Goal: Navigation & Orientation: Find specific page/section

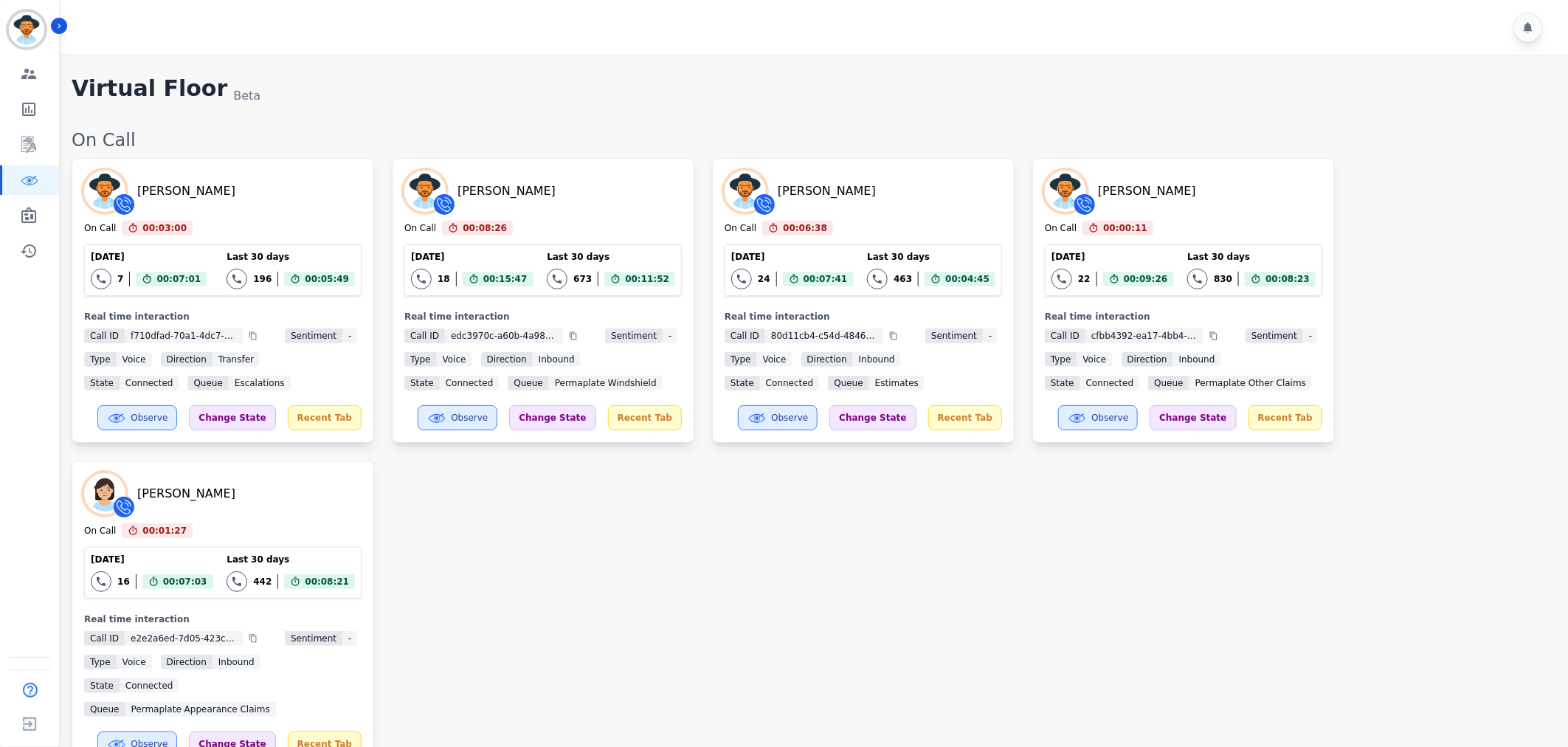
click at [680, 588] on div "[PERSON_NAME] On Call 00:03:00 Current State: On Call [DATE] 7 Total interactio…" at bounding box center [813, 463] width 1482 height 611
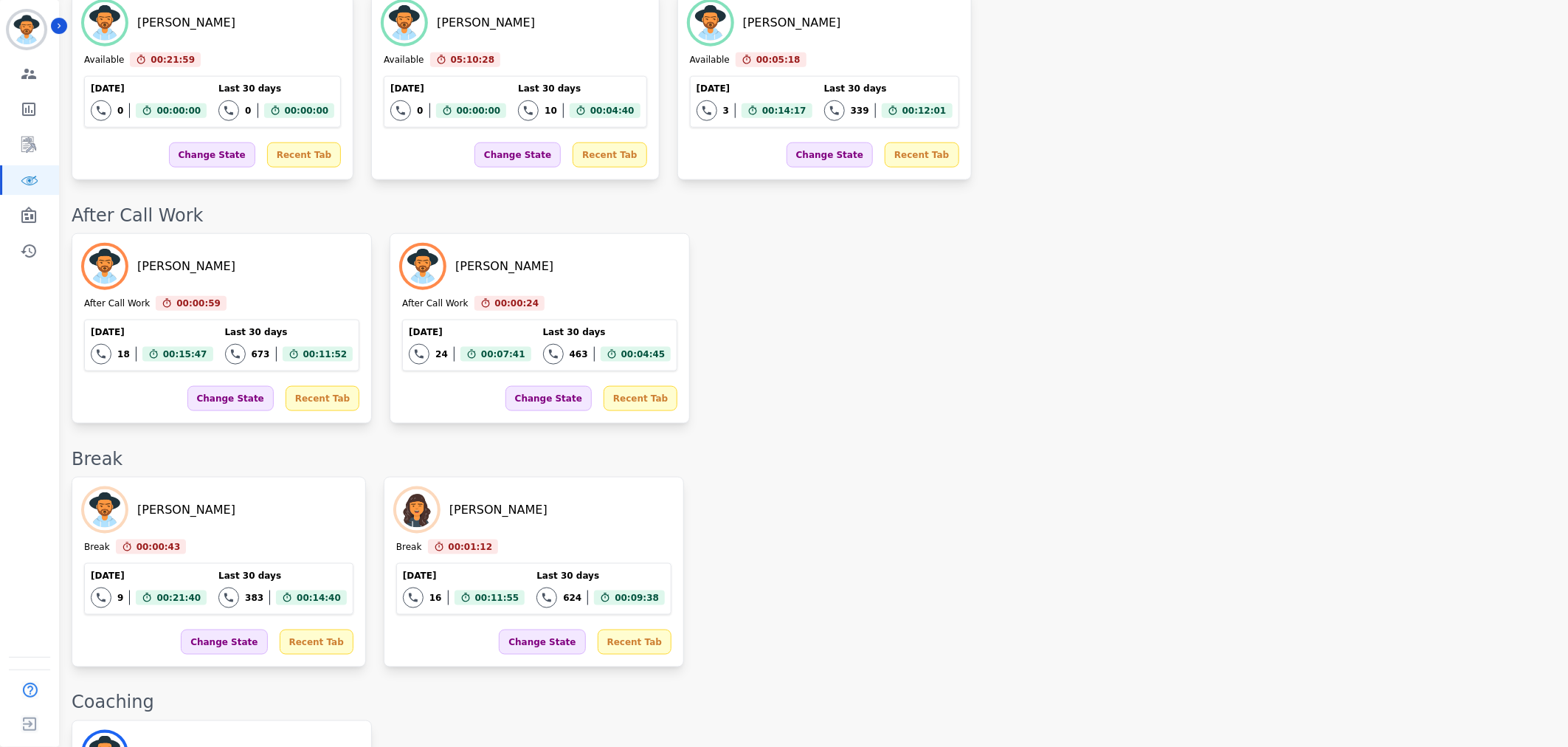
scroll to position [2524, 0]
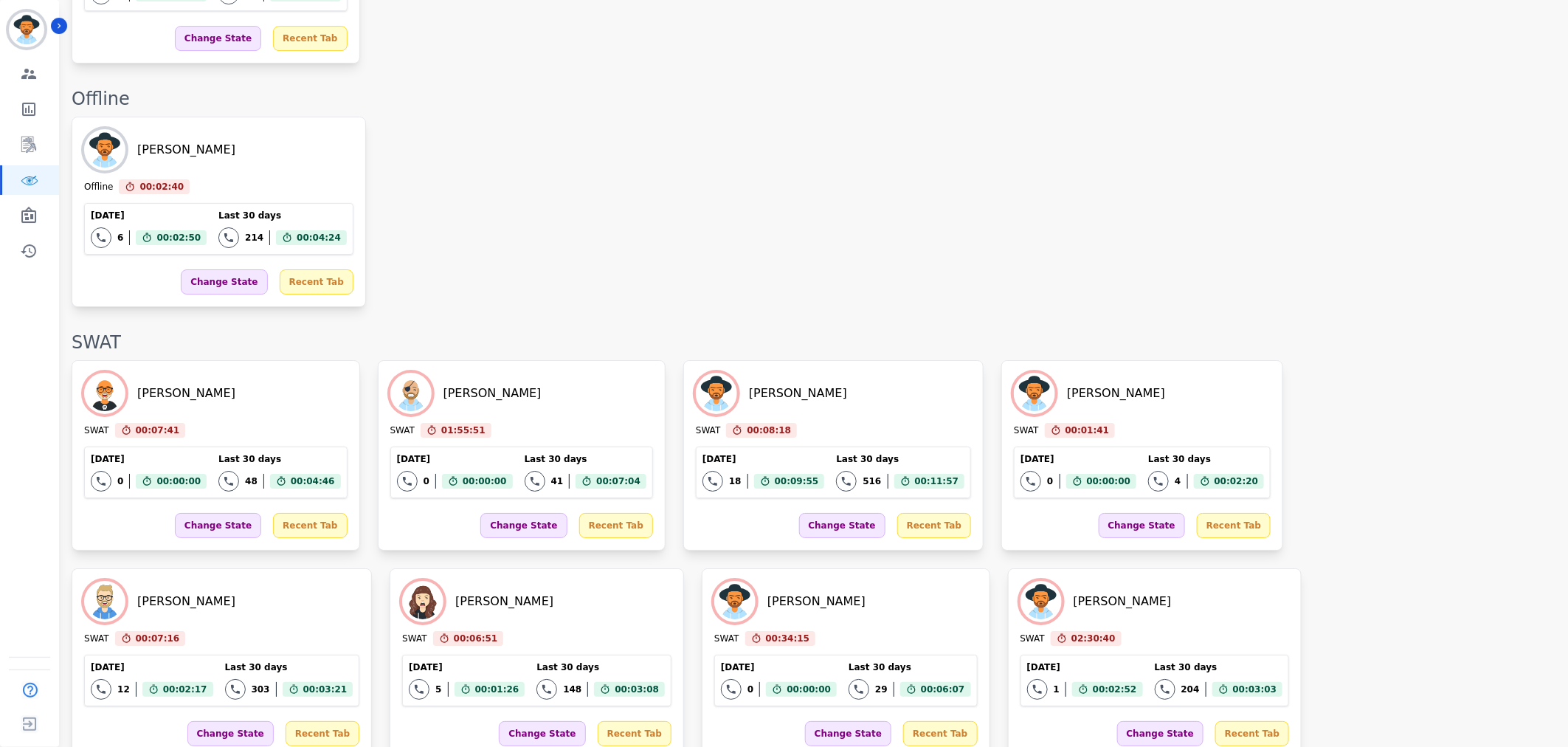
click at [1020, 624] on div "[PERSON_NAME] SWAT 00:07:41 Current State: SWAT [DATE] 0 Total interactions cou…" at bounding box center [813, 560] width 1482 height 399
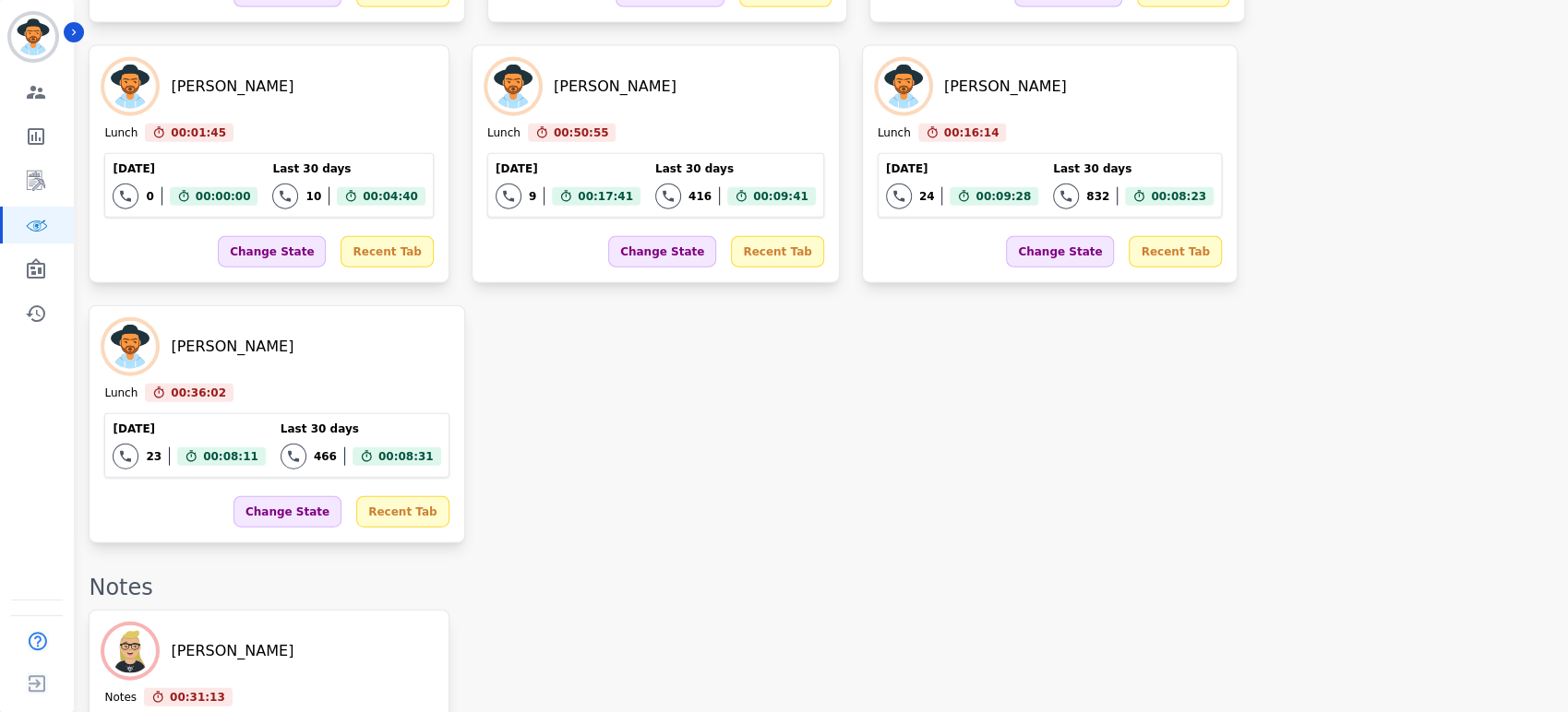
scroll to position [3288, 0]
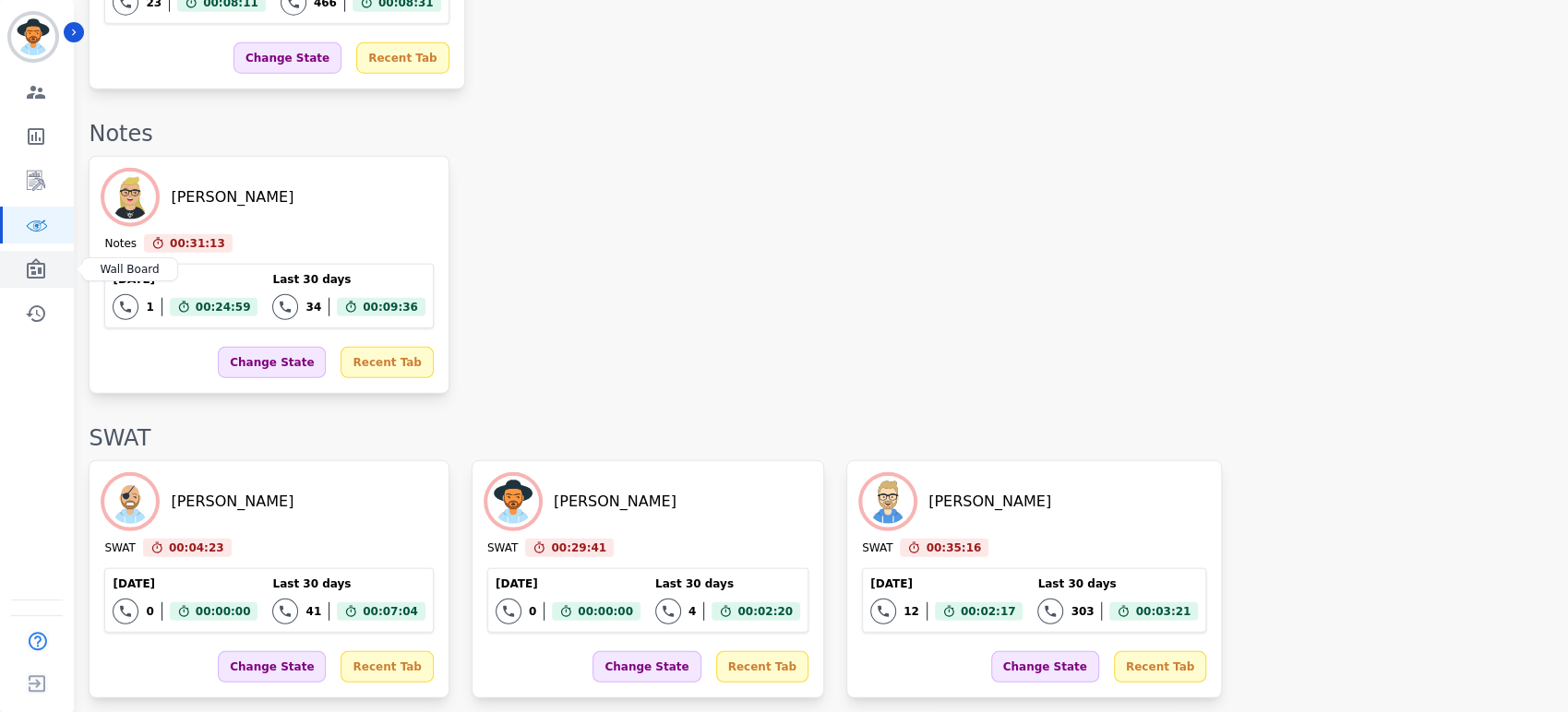
click at [43, 270] on icon "Sidebar" at bounding box center [36, 268] width 19 height 20
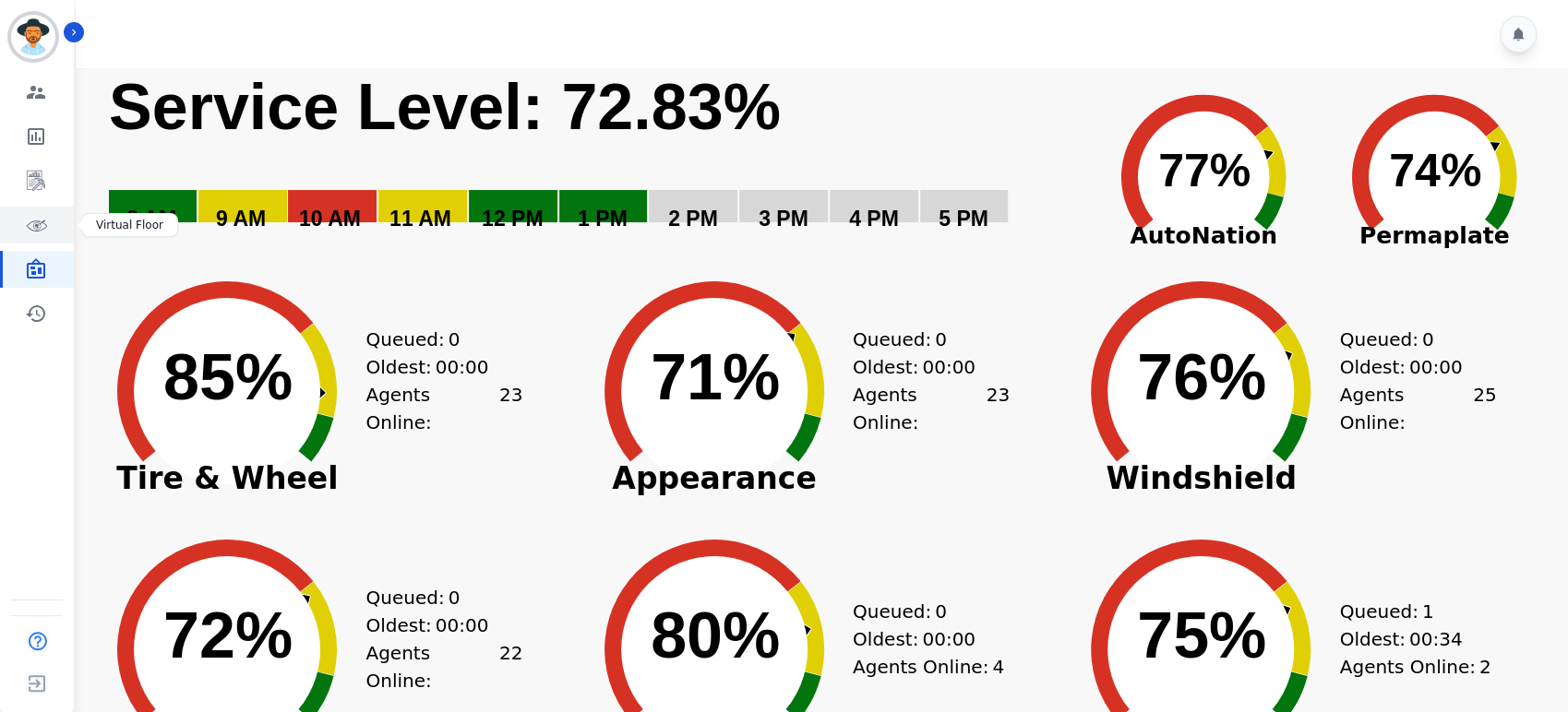
click at [33, 219] on icon "Sidebar" at bounding box center [35, 225] width 22 height 22
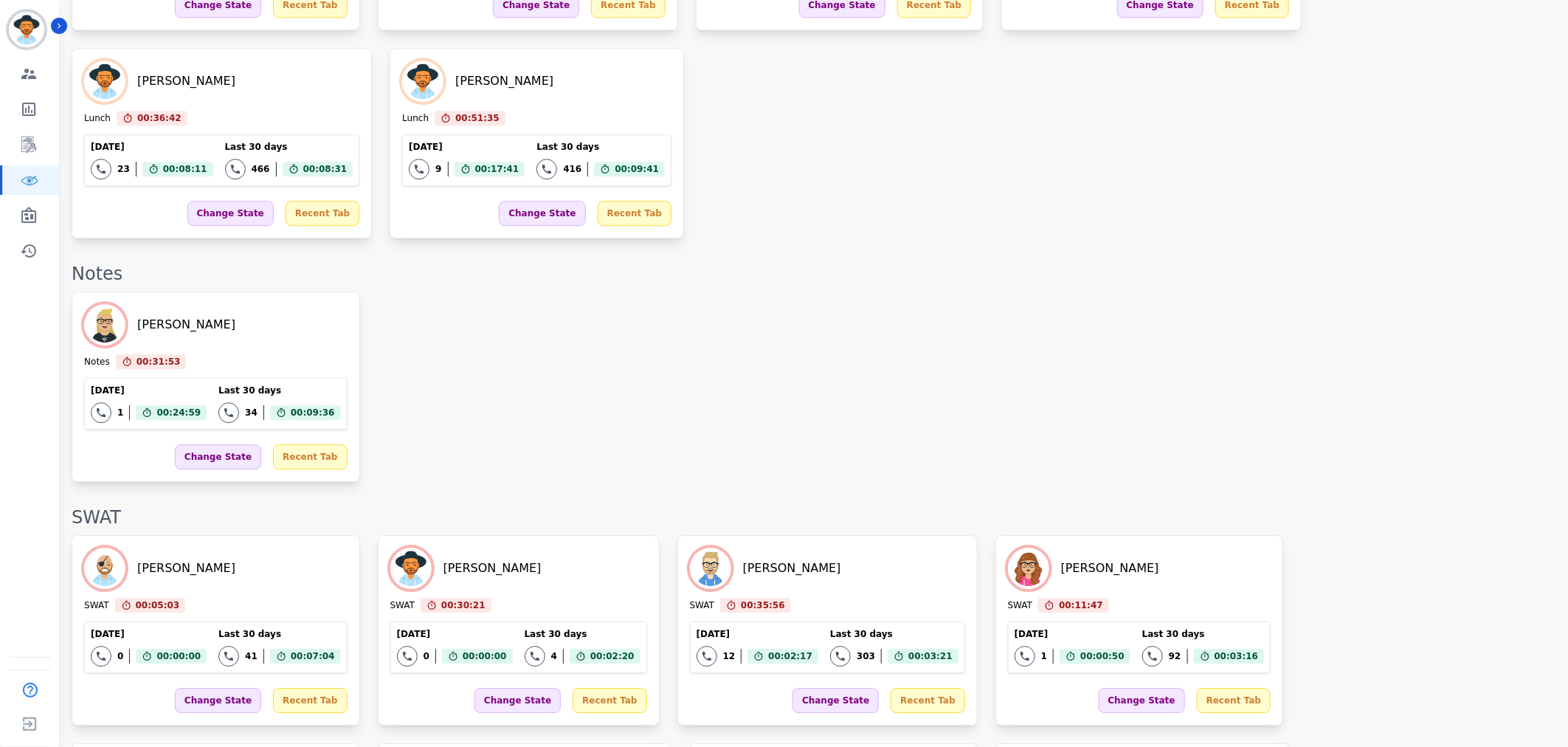
scroll to position [1803, 0]
